Goal: Task Accomplishment & Management: Use online tool/utility

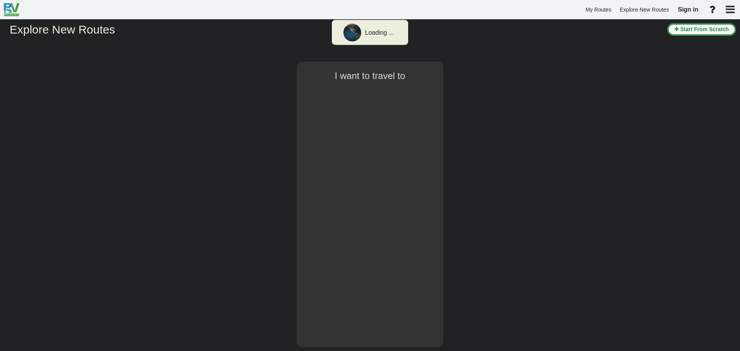
select select "number:2"
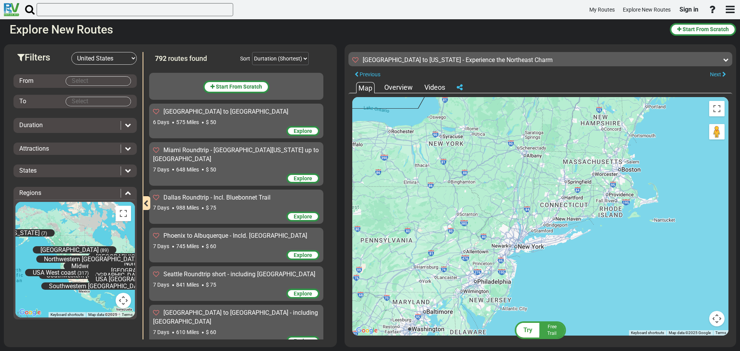
scroll to position [4464, 0]
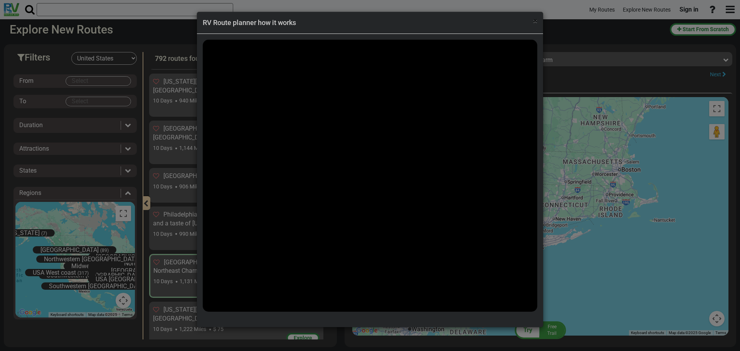
click at [536, 20] on span "×" at bounding box center [535, 20] width 4 height 9
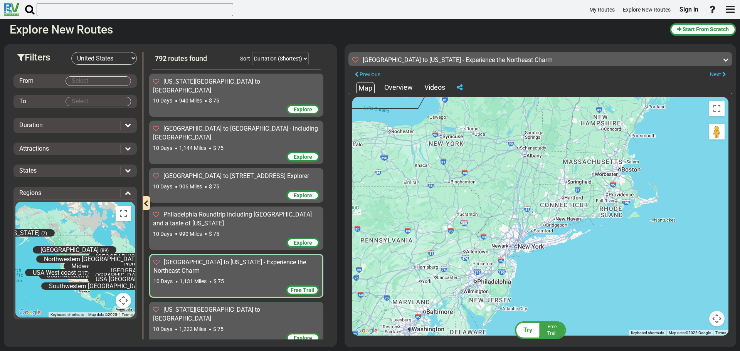
click at [106, 81] on body "My Routes Explore New Routes Sign in ×" at bounding box center [370, 175] width 740 height 351
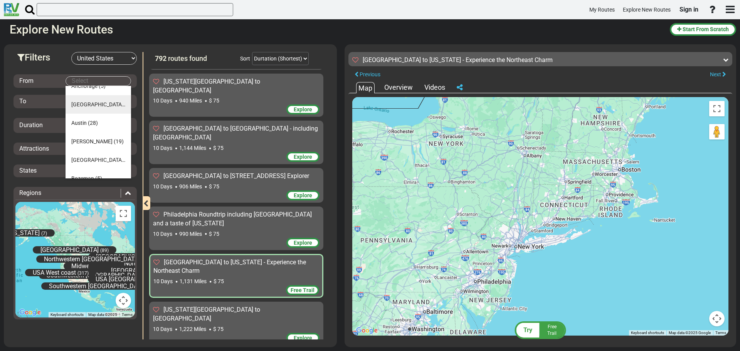
scroll to position [39, 0]
click at [124, 146] on span "(28)" at bounding box center [129, 149] width 10 height 6
type input "[GEOGRAPHIC_DATA]"
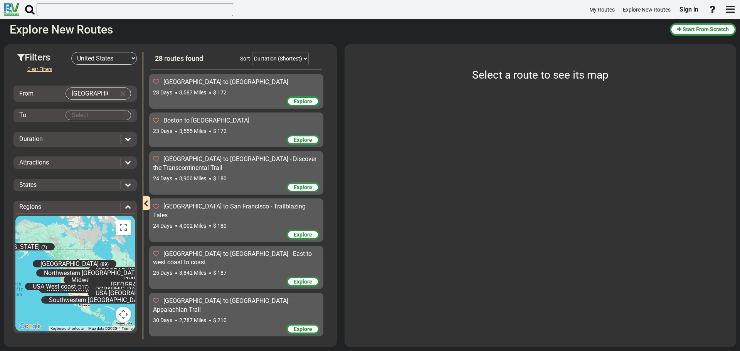
scroll to position [876, 0]
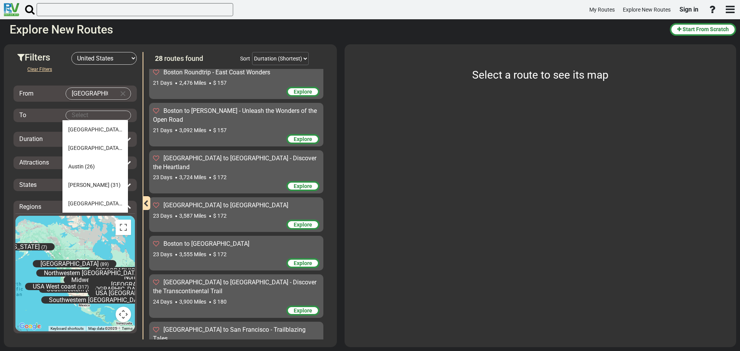
click at [96, 113] on body "My Routes Explore New Routes Sign in ×" at bounding box center [370, 175] width 740 height 351
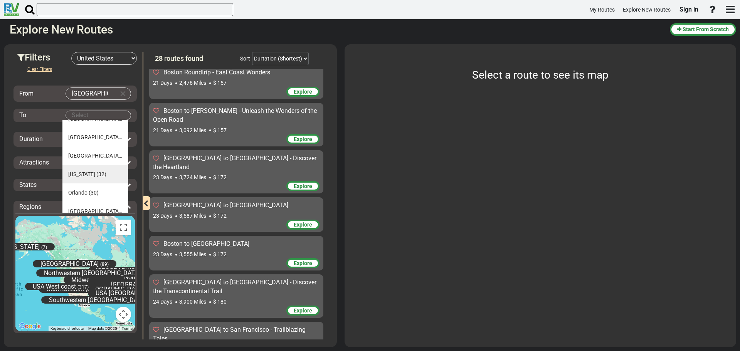
click at [87, 174] on span "[US_STATE]" at bounding box center [81, 174] width 27 height 6
type input "[US_STATE]"
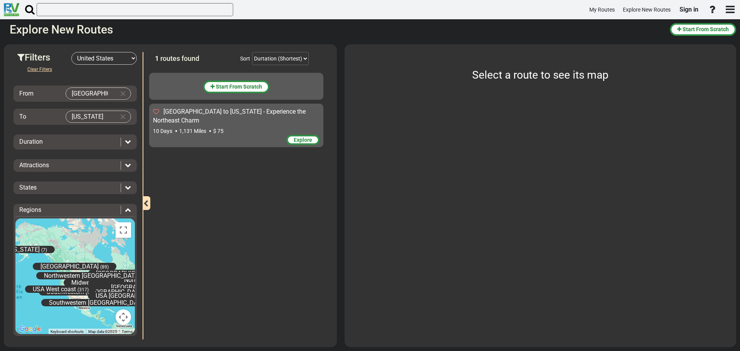
click at [297, 137] on span "Explore" at bounding box center [303, 140] width 18 height 6
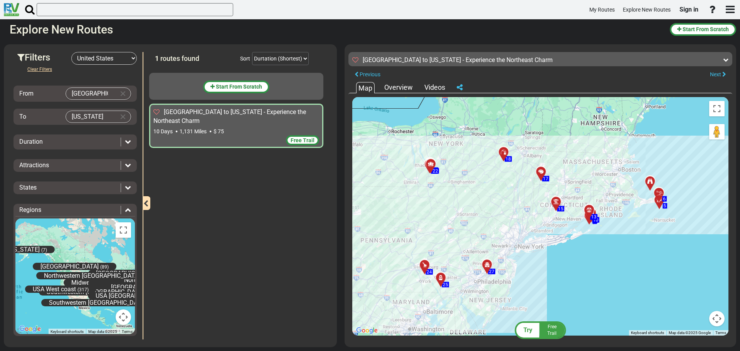
click at [402, 90] on div "Overview" at bounding box center [398, 87] width 32 height 10
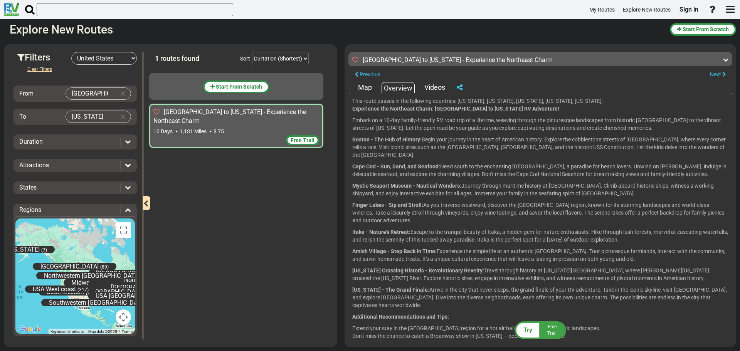
click at [357, 87] on div "Map" at bounding box center [365, 87] width 18 height 10
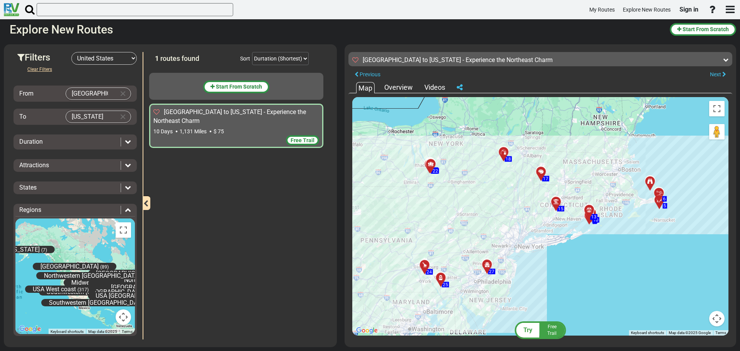
click at [296, 137] on span "Free Trail" at bounding box center [303, 140] width 24 height 6
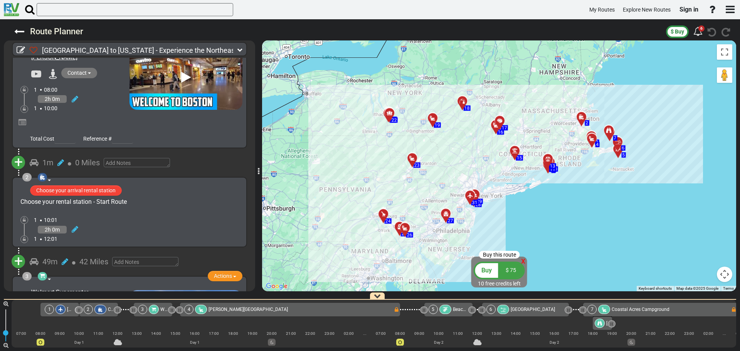
scroll to position [39, 0]
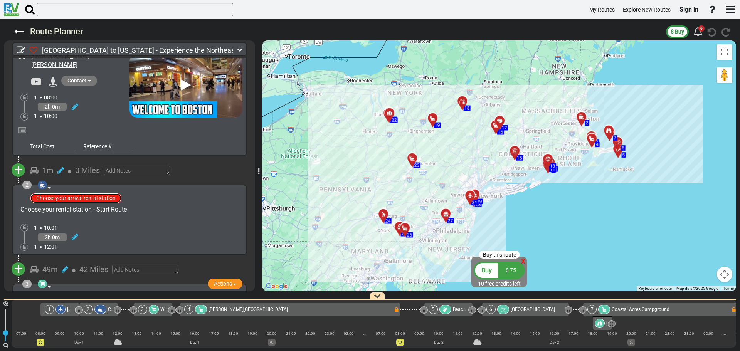
click at [101, 193] on button "Choose your arrival rental station" at bounding box center [76, 198] width 92 height 10
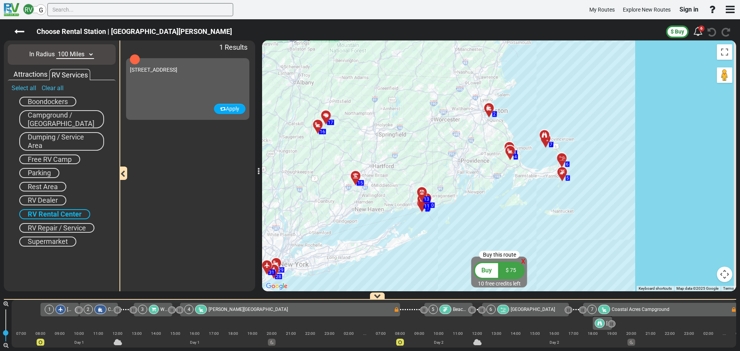
drag, startPoint x: 508, startPoint y: 207, endPoint x: 459, endPoint y: 129, distance: 91.2
click at [459, 129] on div "To activate drag with keyboard, press Alt + Enter. Once in keyboard drag state,…" at bounding box center [499, 165] width 474 height 251
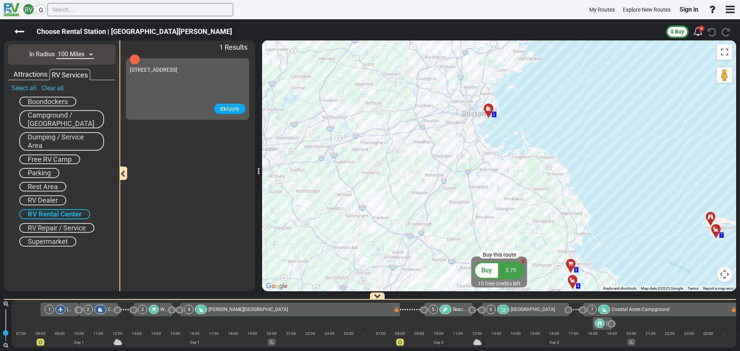
click at [140, 67] on span "[STREET_ADDRESS]" at bounding box center [153, 70] width 47 height 6
